Goal: Find specific page/section: Find specific page/section

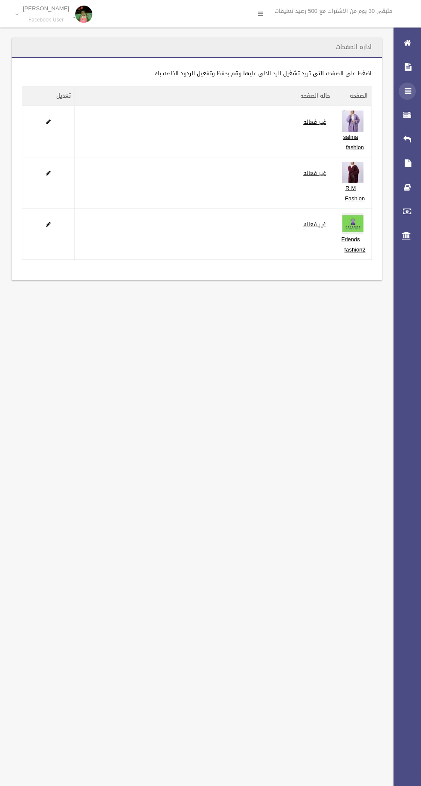
click at [408, 92] on icon at bounding box center [408, 91] width 8 height 17
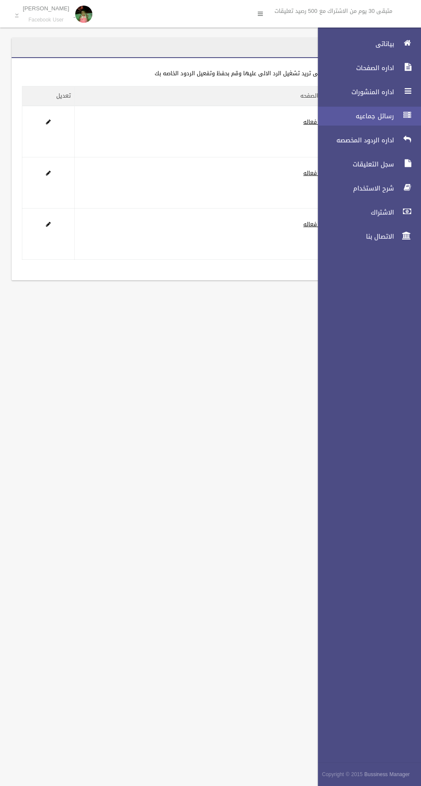
click at [385, 116] on span "رسائل جماعيه" at bounding box center [354, 116] width 86 height 9
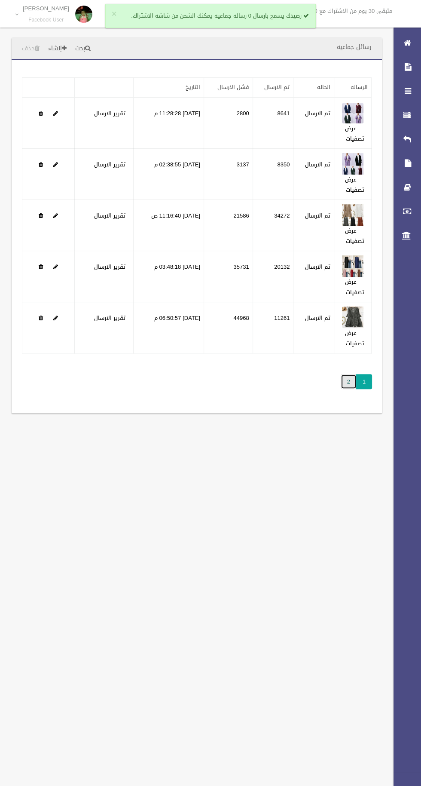
click at [348, 381] on link "2" at bounding box center [349, 381] width 16 height 15
